Goal: Check status: Check status

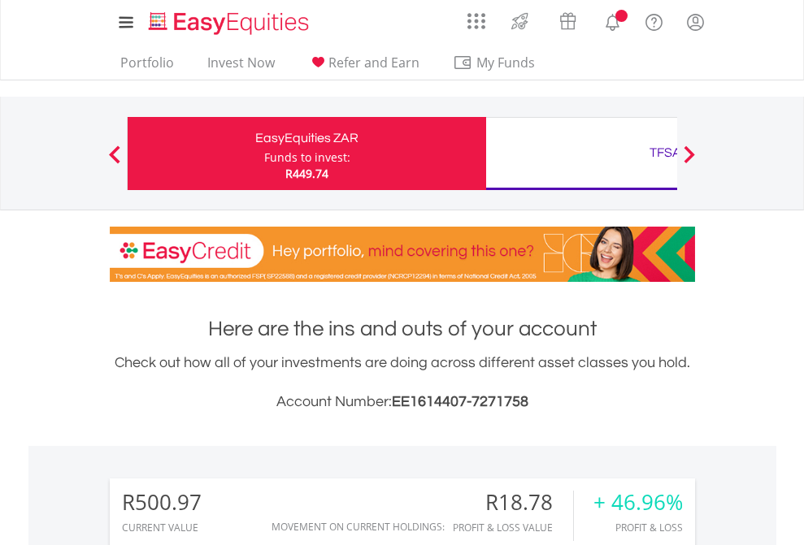
scroll to position [156, 255]
click at [264, 154] on div "Funds to invest:" at bounding box center [307, 158] width 86 height 16
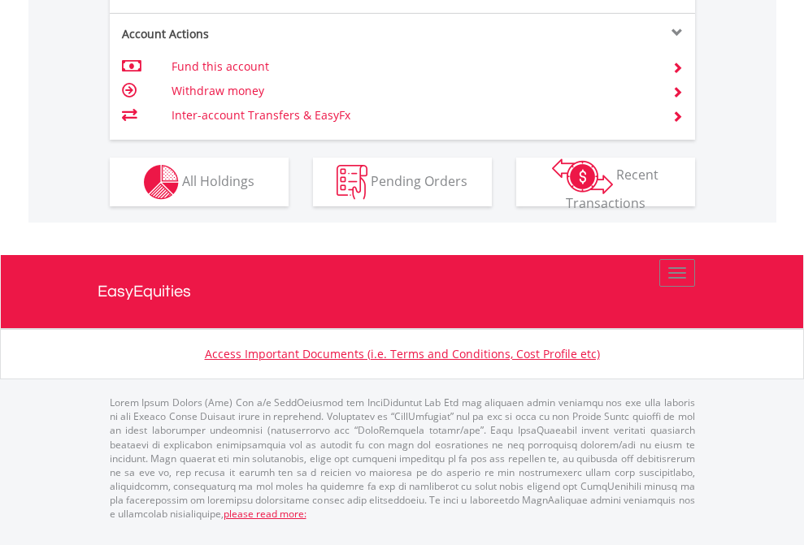
scroll to position [1484, 0]
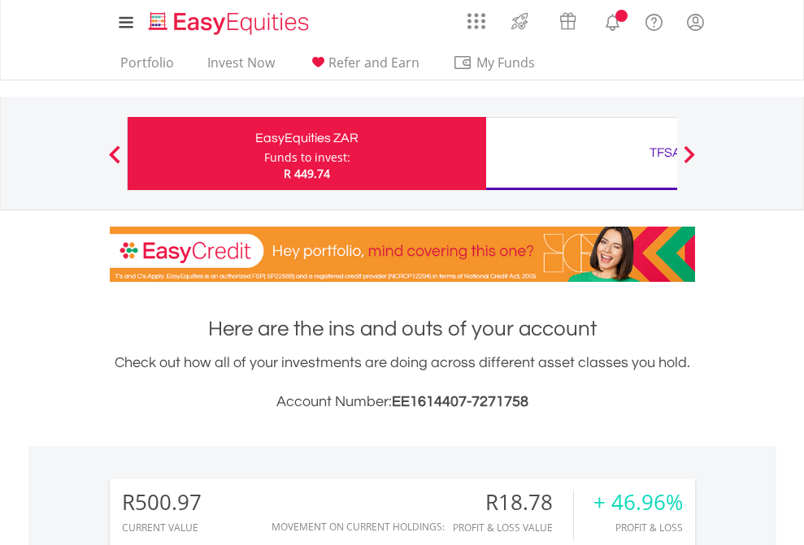
scroll to position [156, 255]
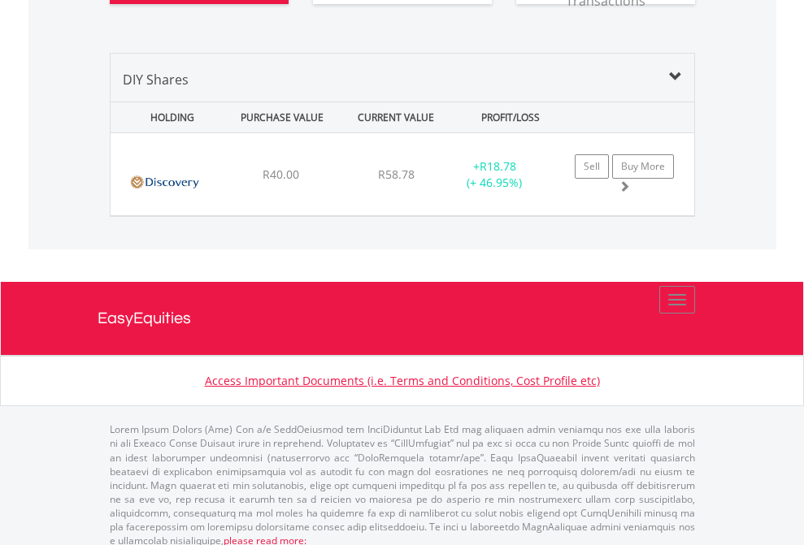
scroll to position [1873, 0]
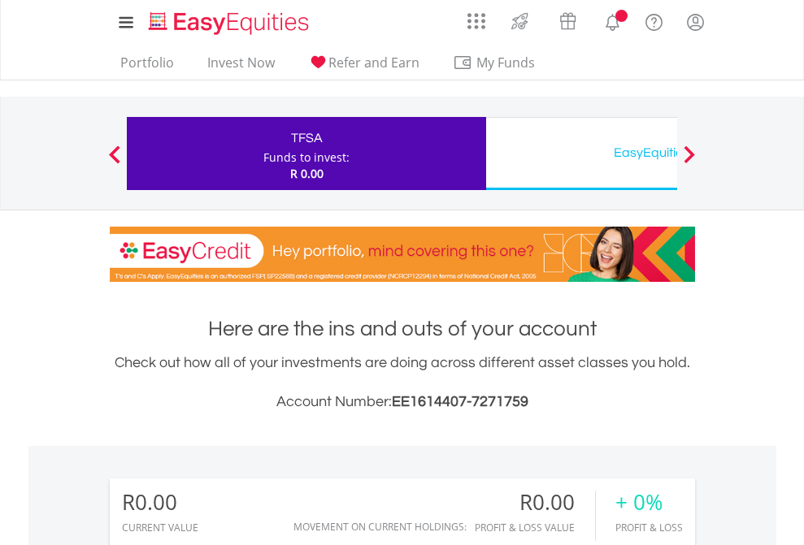
scroll to position [156, 255]
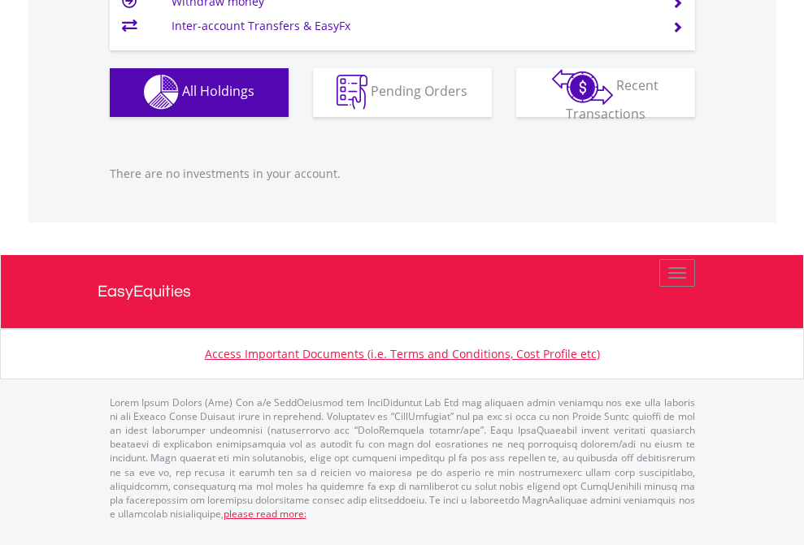
scroll to position [1610, 0]
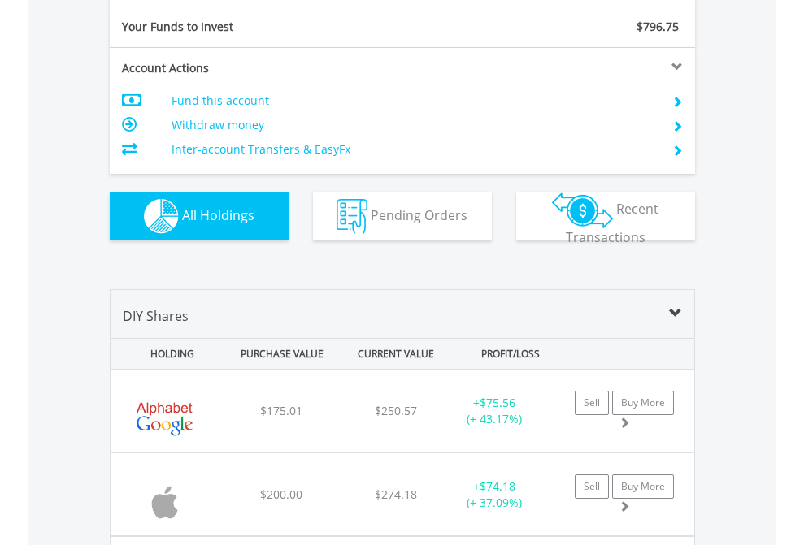
scroll to position [1808, 0]
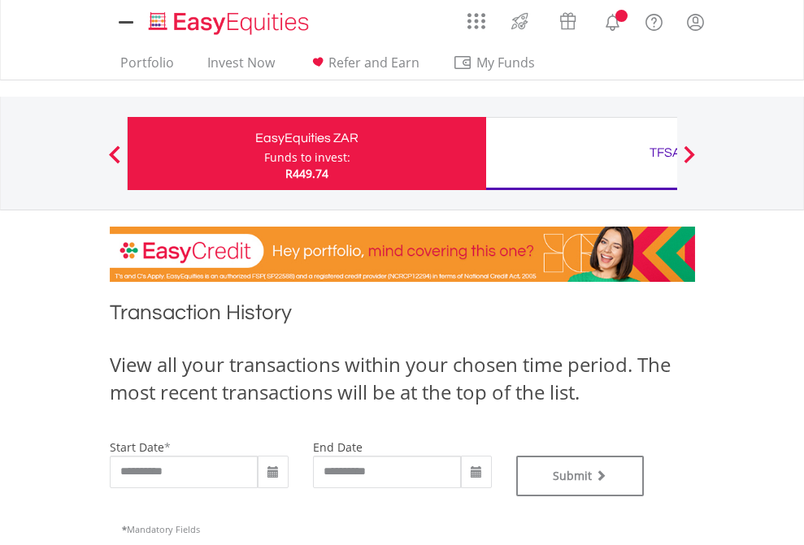
type input "**********"
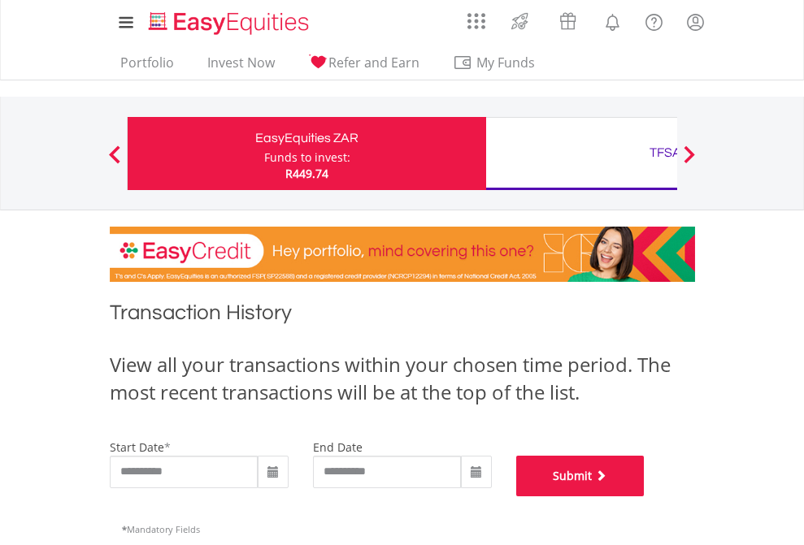
click at [645, 497] on button "Submit" at bounding box center [580, 476] width 128 height 41
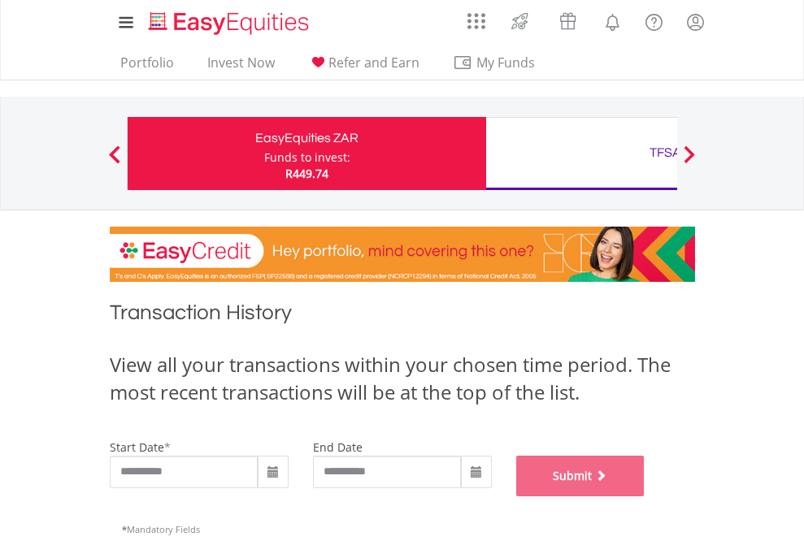
scroll to position [659, 0]
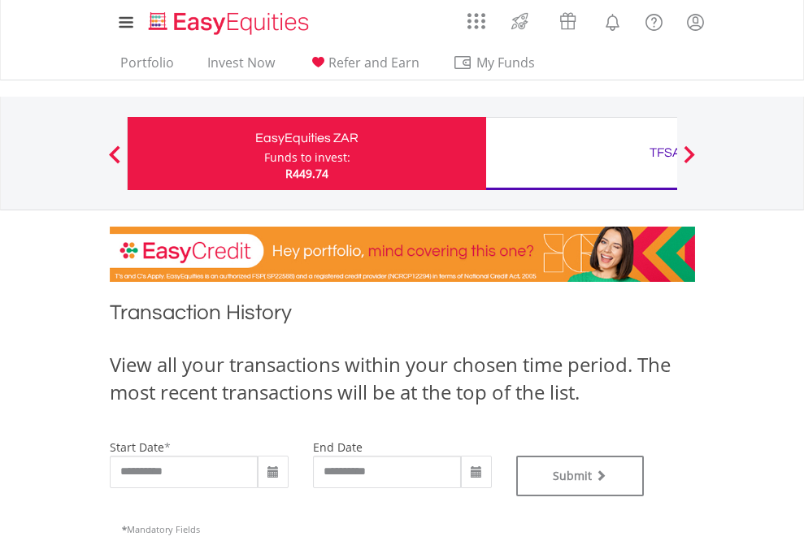
click at [581, 154] on div "TFSA" at bounding box center [665, 152] width 339 height 23
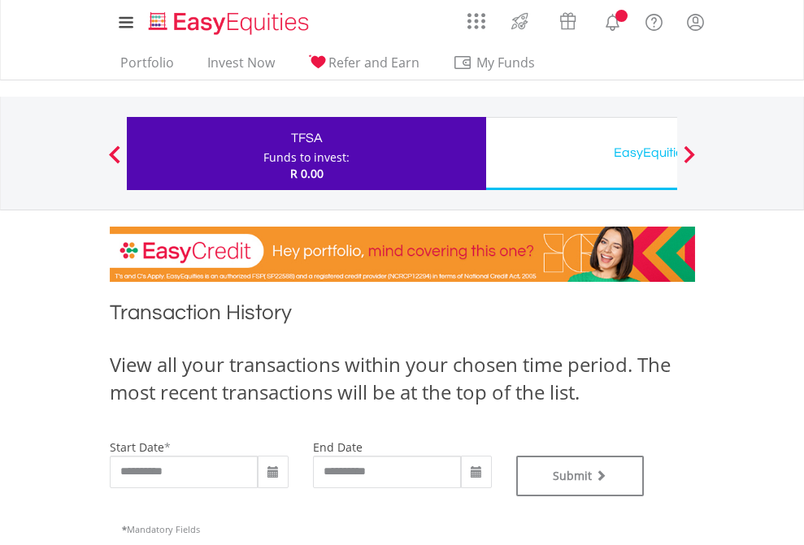
type input "**********"
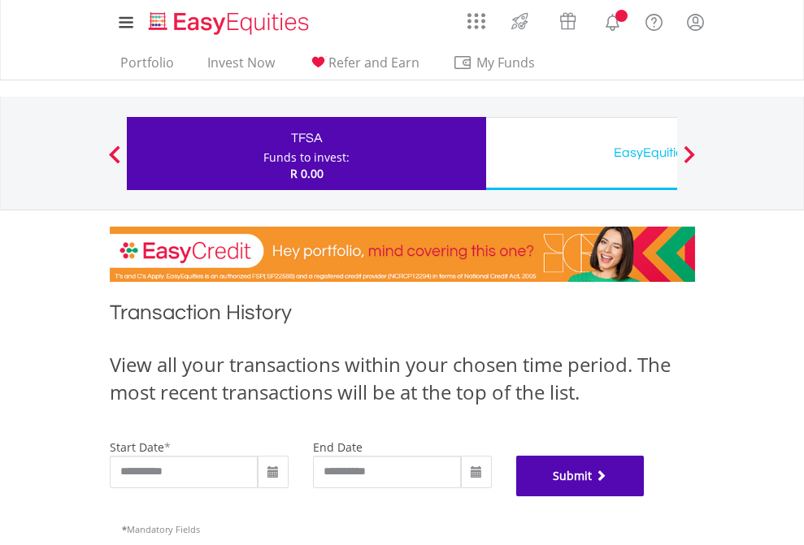
click at [645, 497] on button "Submit" at bounding box center [580, 476] width 128 height 41
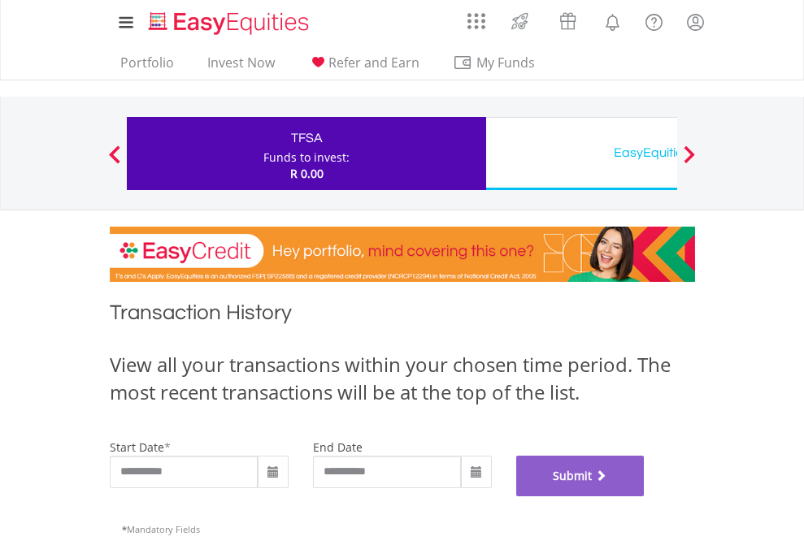
scroll to position [659, 0]
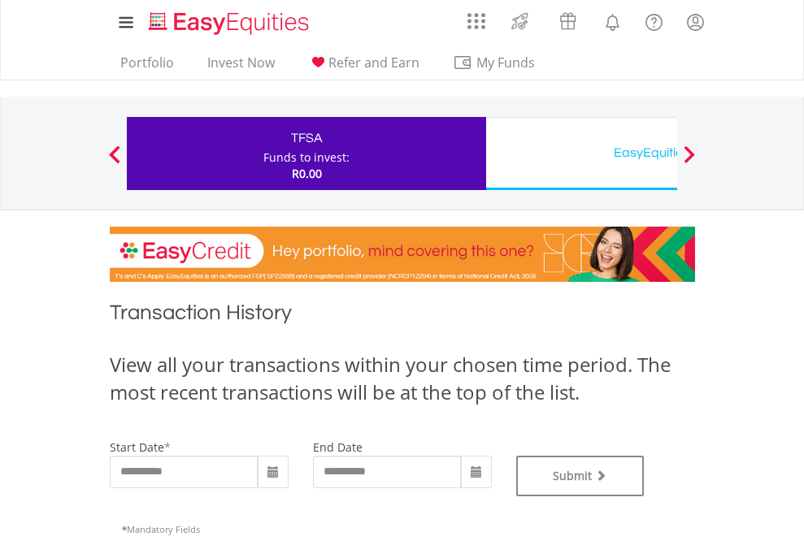
click at [581, 154] on div "EasyEquities USD" at bounding box center [665, 152] width 339 height 23
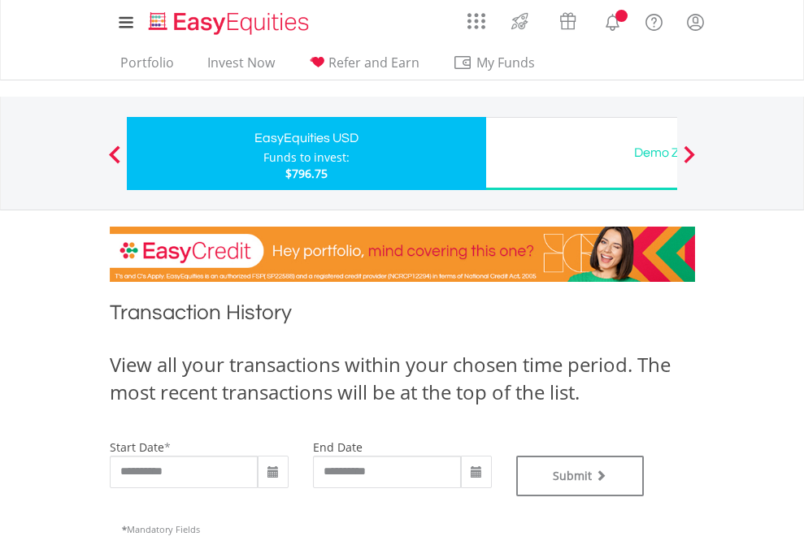
type input "**********"
